Goal: Transaction & Acquisition: Purchase product/service

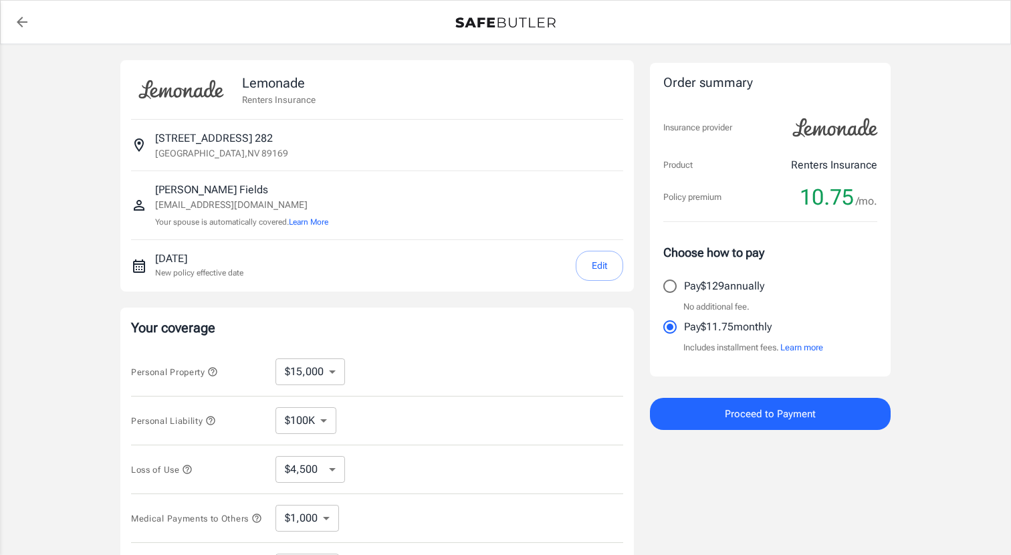
select select "15000"
select select "500"
select select "10000"
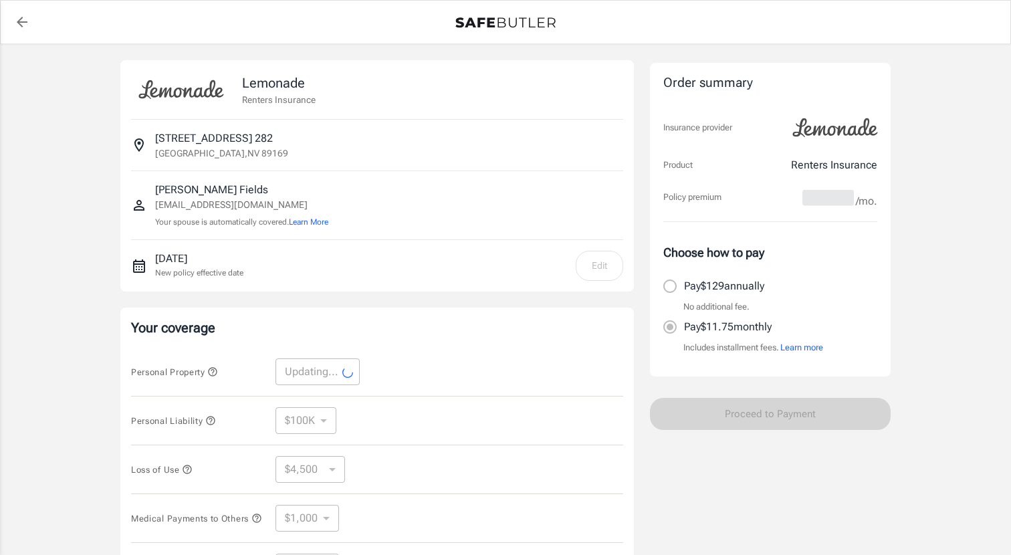
select select "10000"
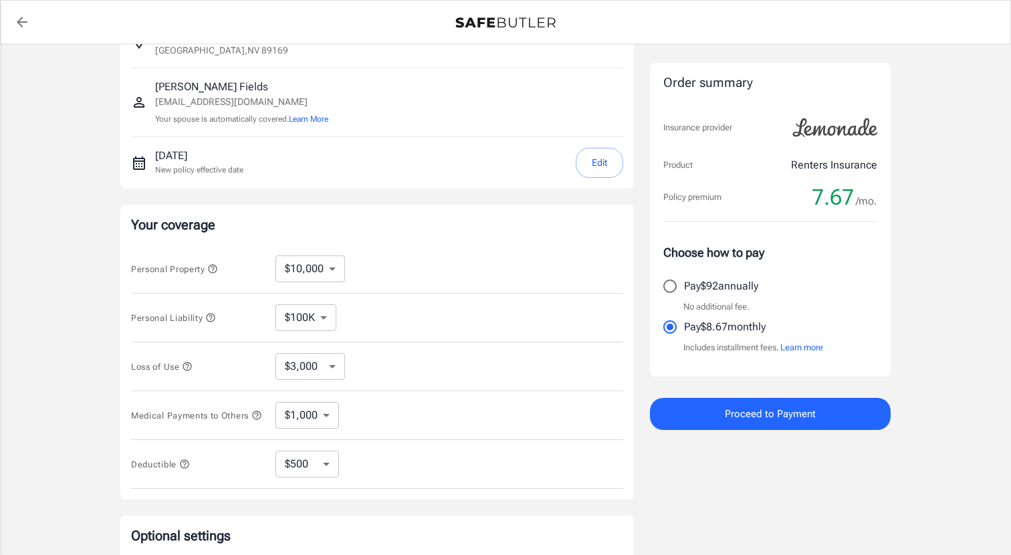
scroll to position [108, 0]
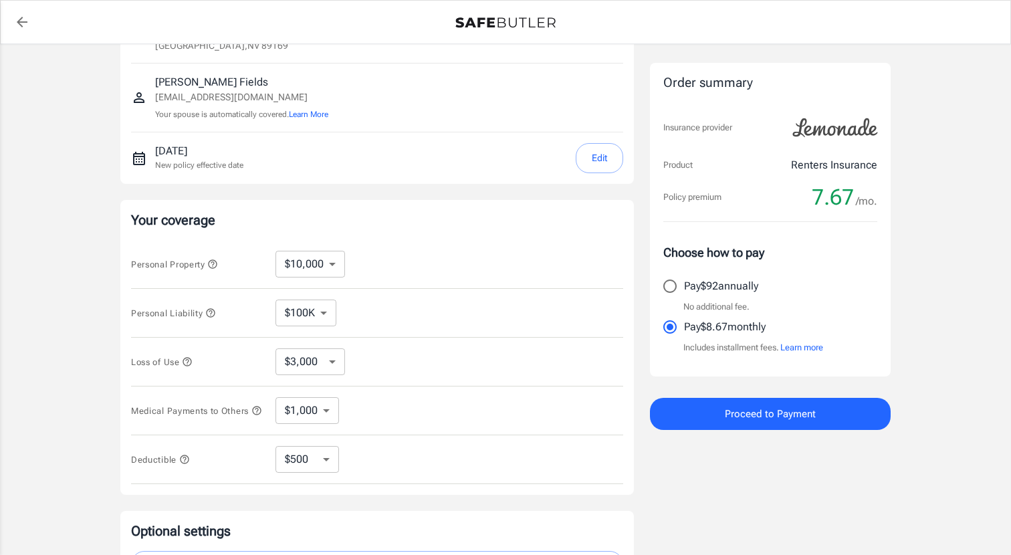
click at [193, 361] on icon "button" at bounding box center [187, 361] width 11 height 11
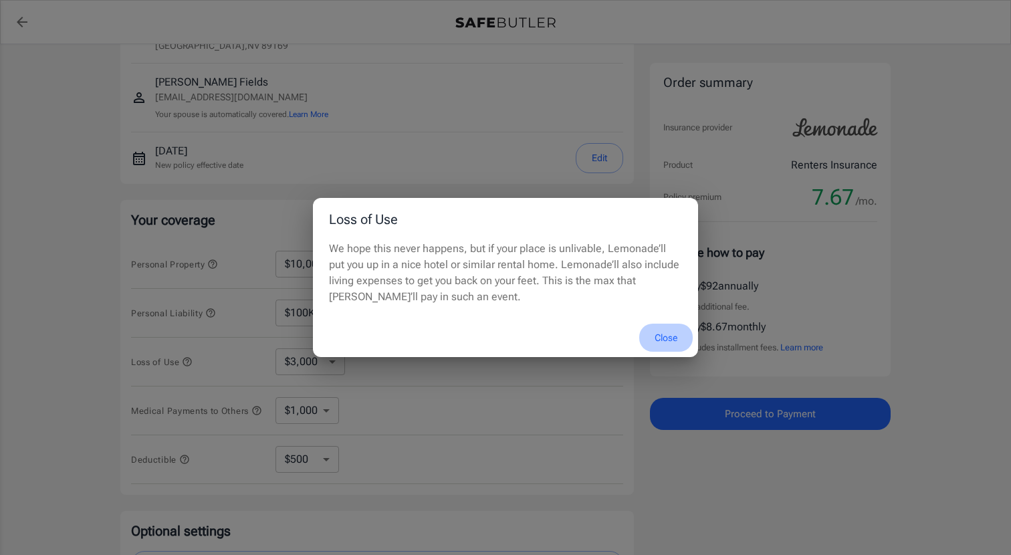
click at [665, 334] on button "Close" at bounding box center [665, 338] width 53 height 29
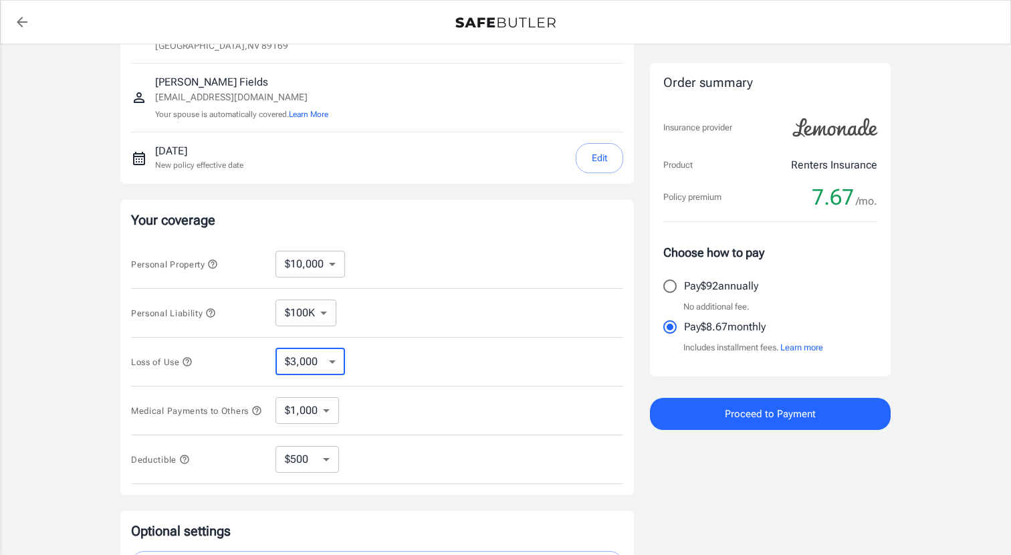
select select "12000"
select select "36000"
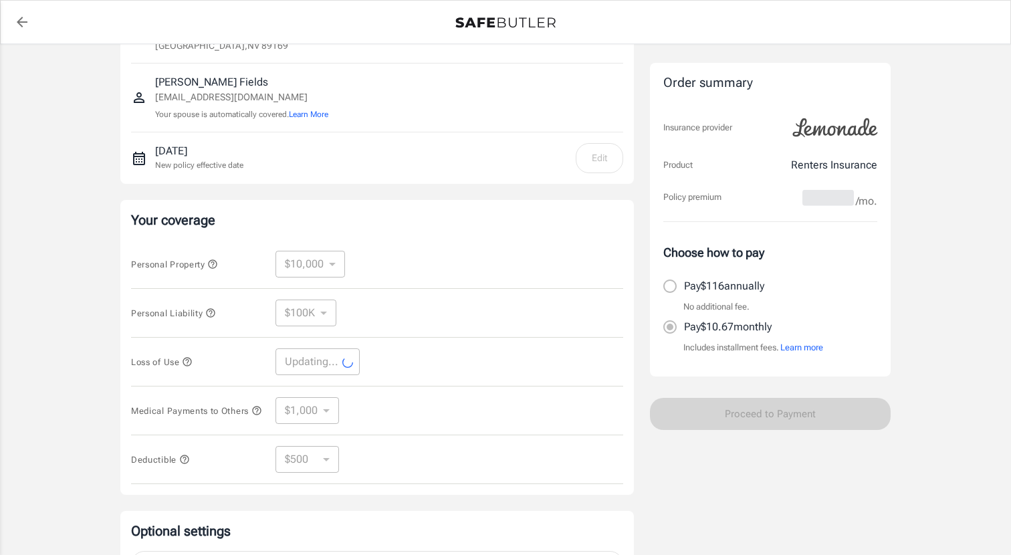
select select "36000"
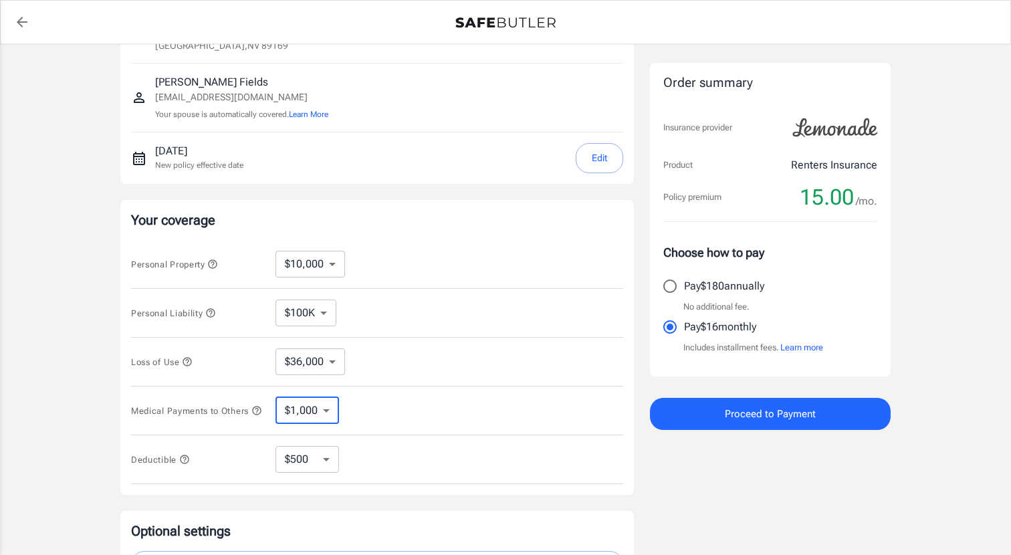
select select "3000"
select select "5000"
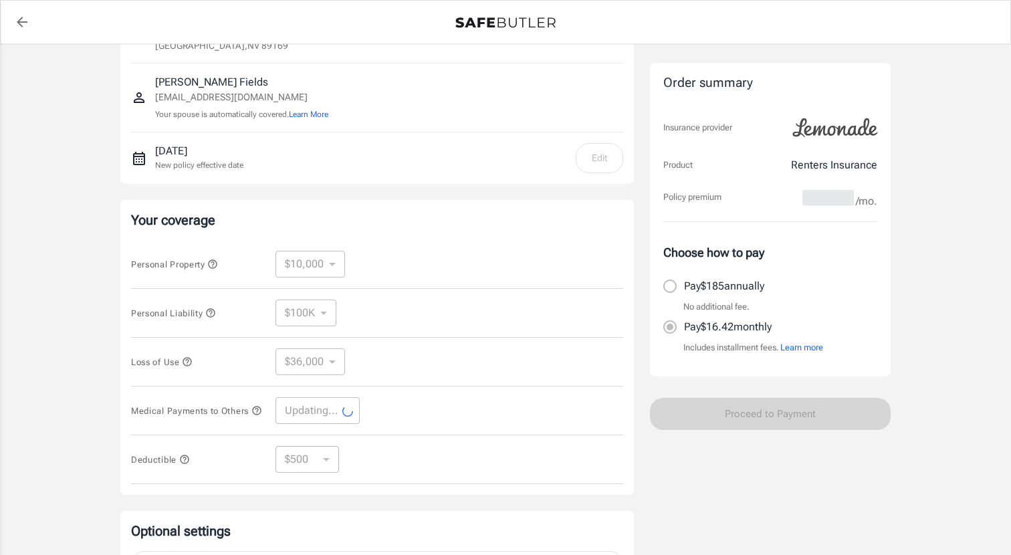
select select "5000"
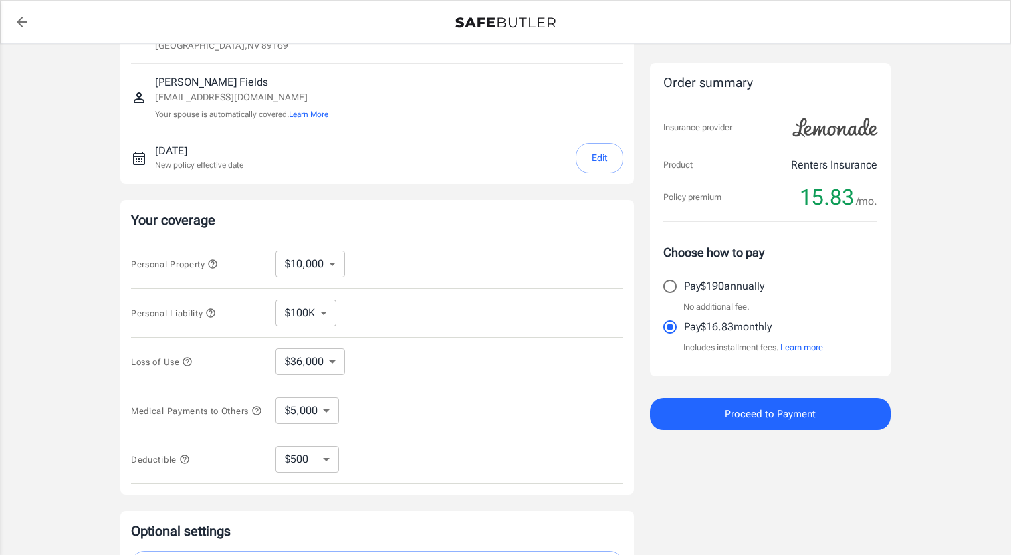
click at [252, 415] on icon "button" at bounding box center [256, 410] width 9 height 9
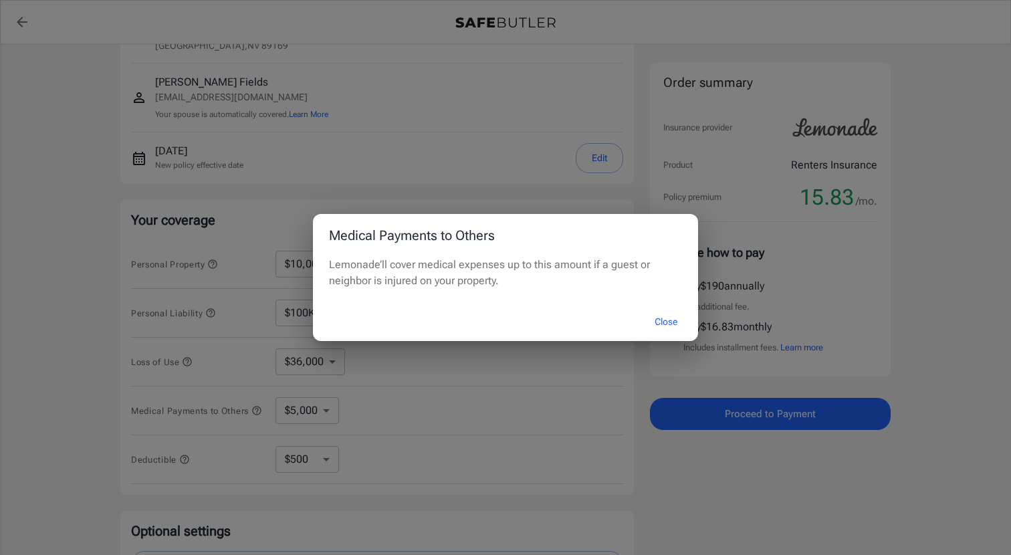
click at [666, 318] on button "Close" at bounding box center [665, 322] width 53 height 29
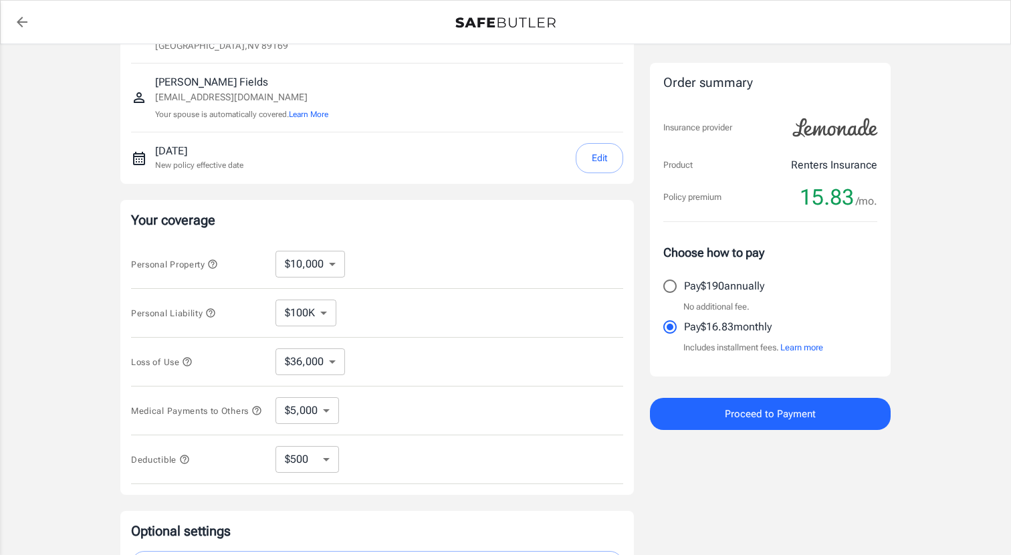
click at [183, 463] on icon "button" at bounding box center [184, 459] width 9 height 9
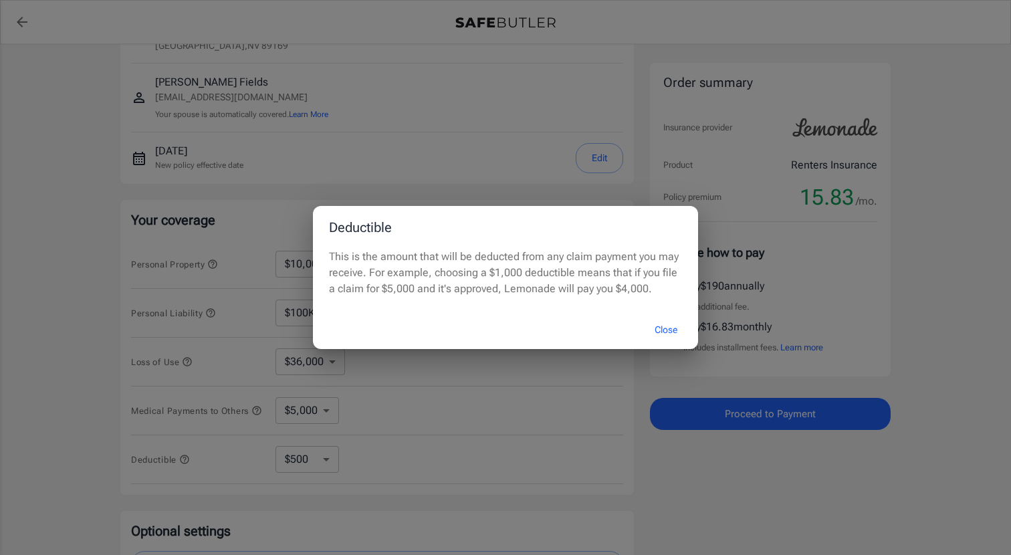
click at [657, 330] on button "Close" at bounding box center [665, 330] width 53 height 29
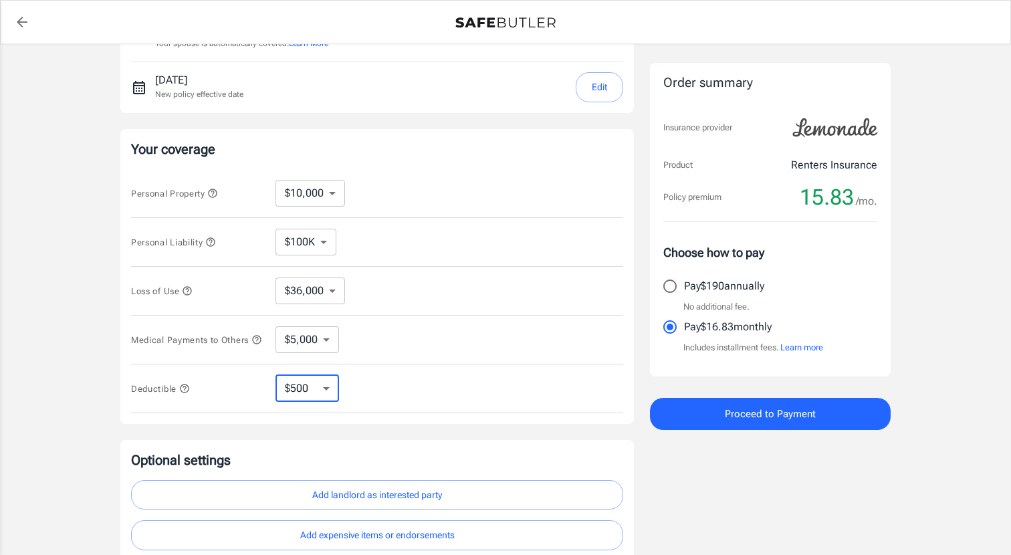
scroll to position [181, 0]
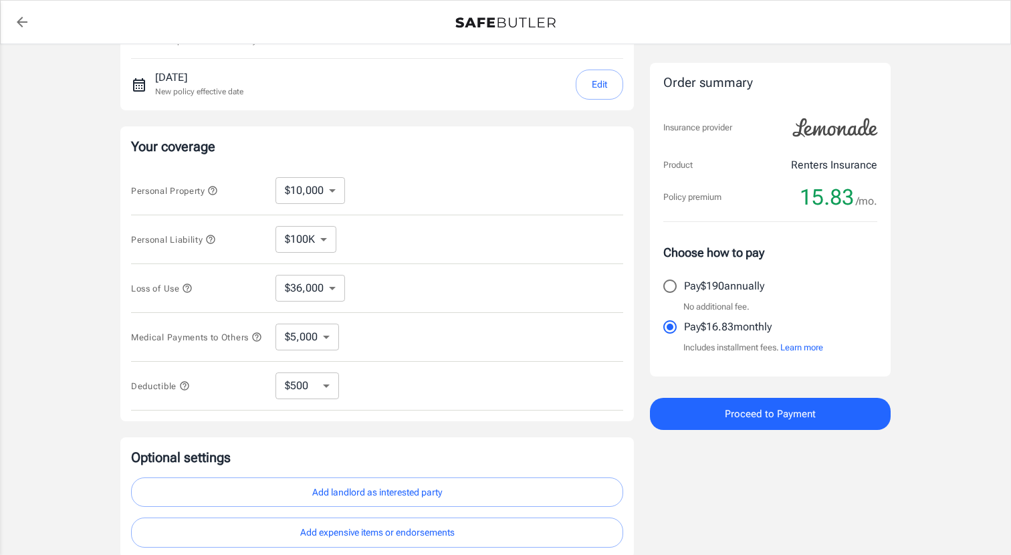
click at [184, 391] on icon "button" at bounding box center [184, 386] width 11 height 11
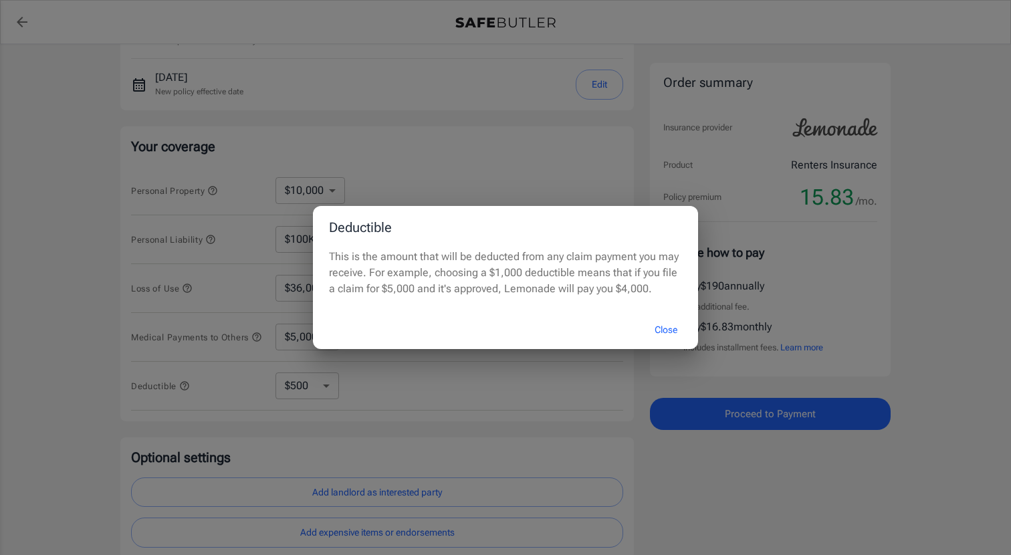
click at [674, 324] on button "Close" at bounding box center [665, 330] width 53 height 29
